Goal: Task Accomplishment & Management: Use online tool/utility

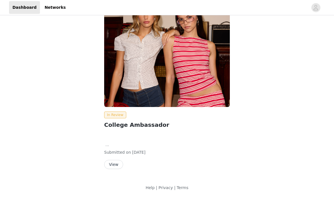
scroll to position [11, 0]
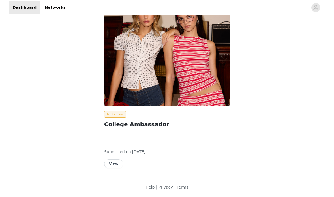
click at [120, 162] on button "View" at bounding box center [113, 164] width 19 height 9
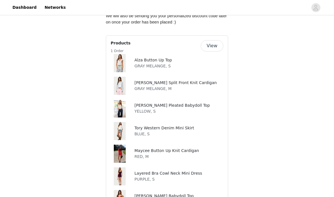
scroll to position [364, 0]
click at [218, 42] on button "View" at bounding box center [212, 46] width 23 height 11
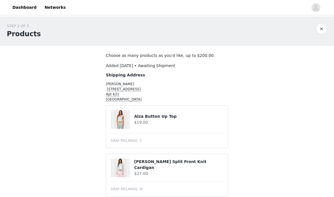
click at [322, 31] on button "button" at bounding box center [321, 28] width 11 height 11
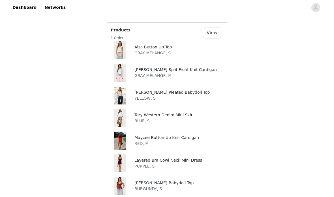
scroll to position [380, 0]
